Goal: Information Seeking & Learning: Learn about a topic

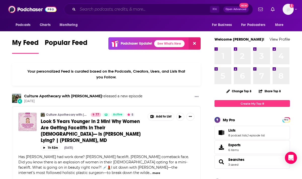
click at [167, 8] on input "Search podcasts, credits, & more..." at bounding box center [144, 9] width 132 height 8
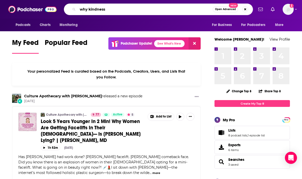
type input "why kindness"
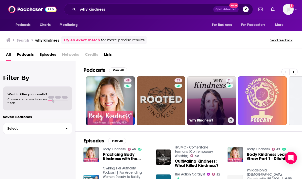
click at [204, 94] on link "31 Why Kindness?" at bounding box center [211, 100] width 49 height 49
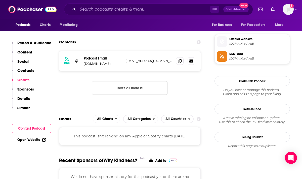
scroll to position [399, 0]
